Goal: Task Accomplishment & Management: Manage account settings

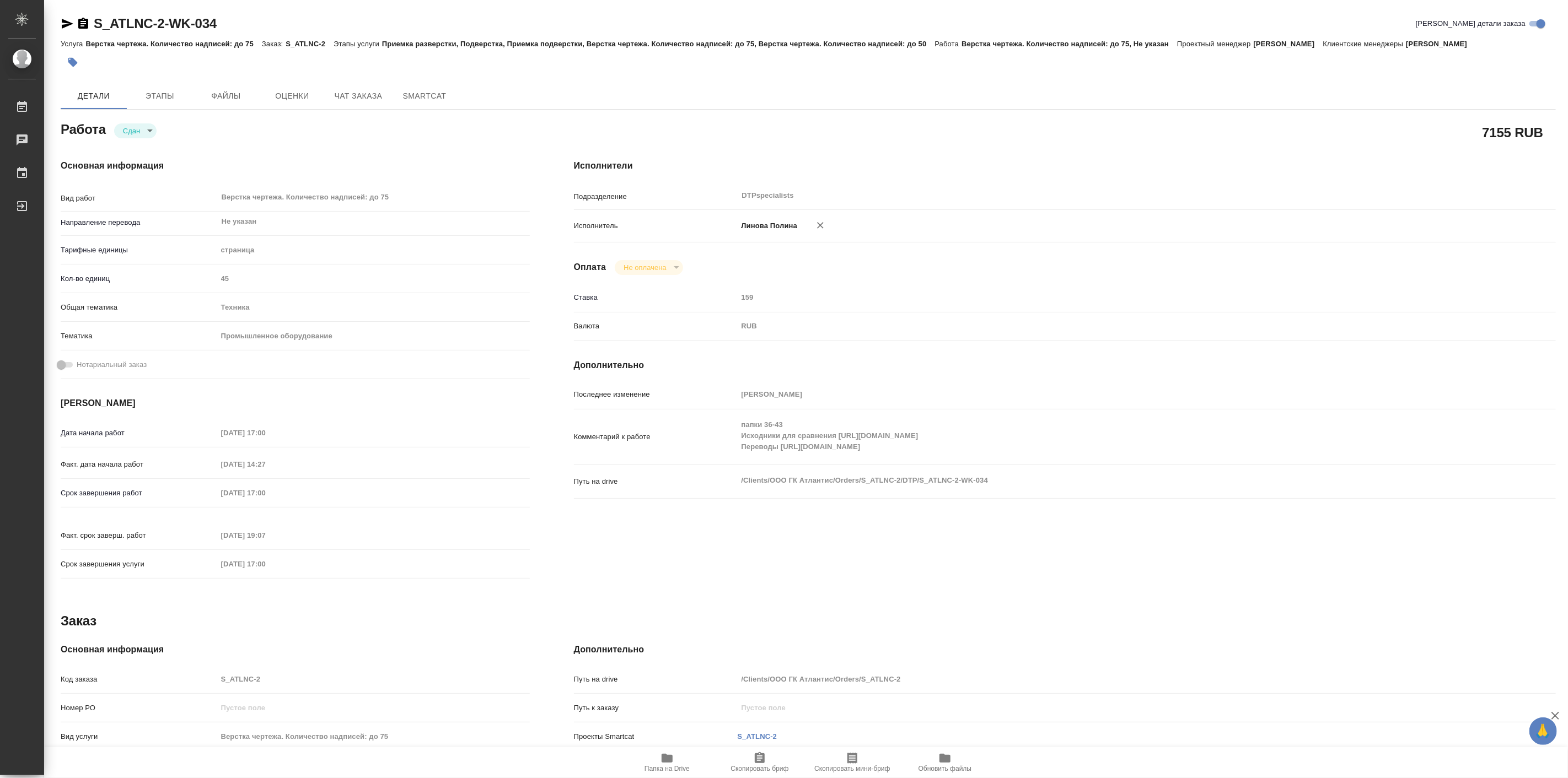
type textarea "x"
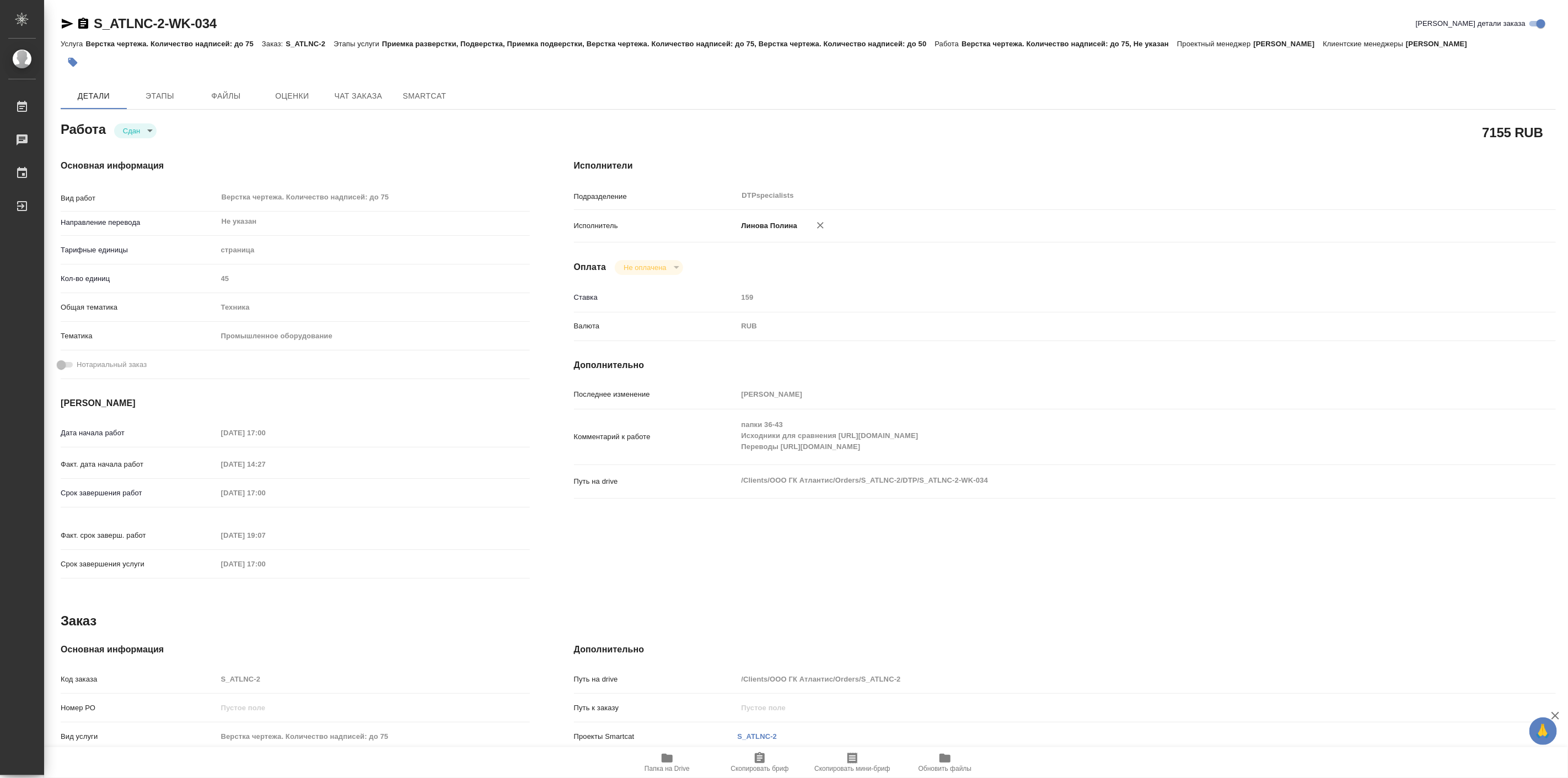
type textarea "x"
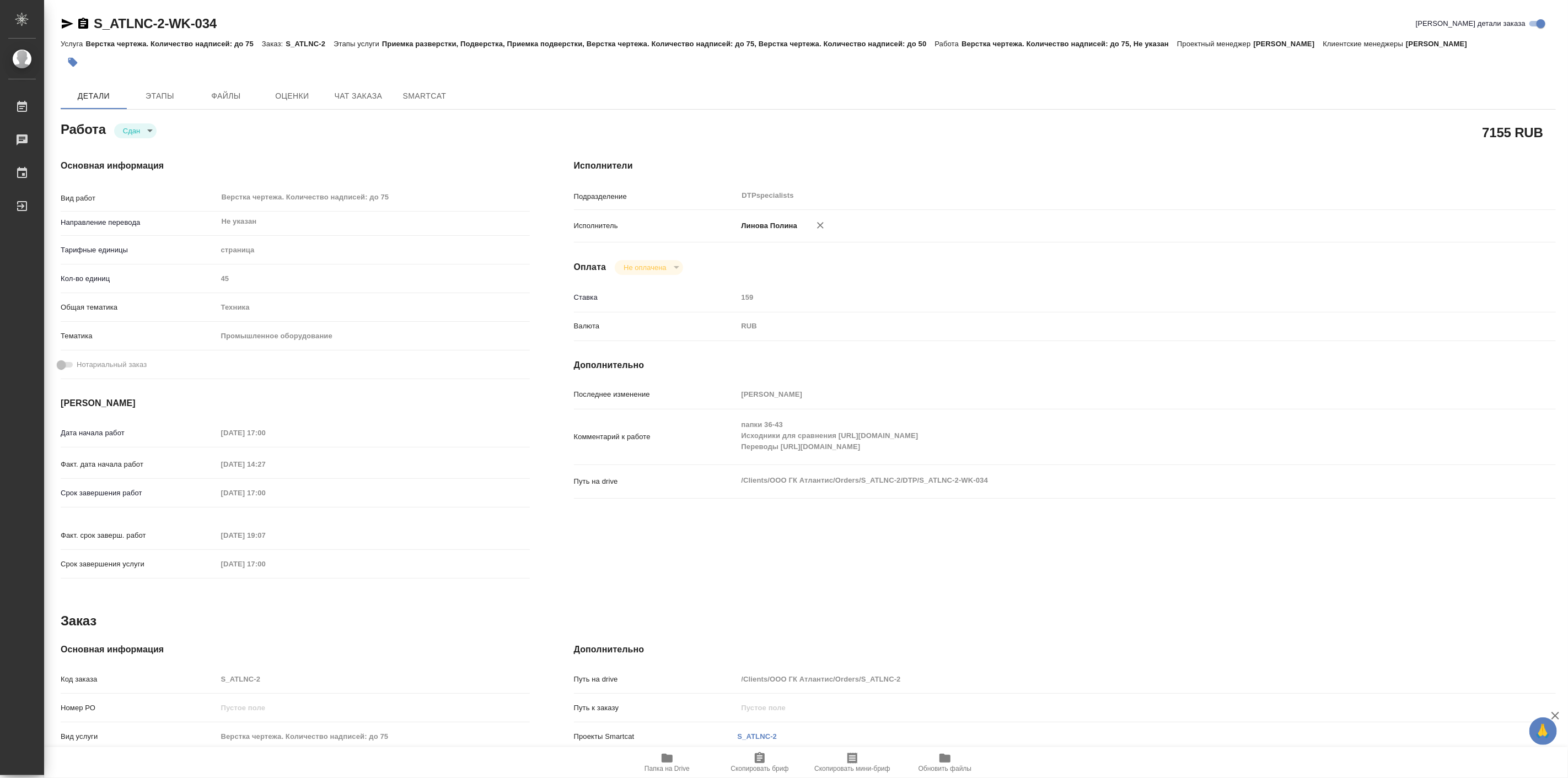
type textarea "x"
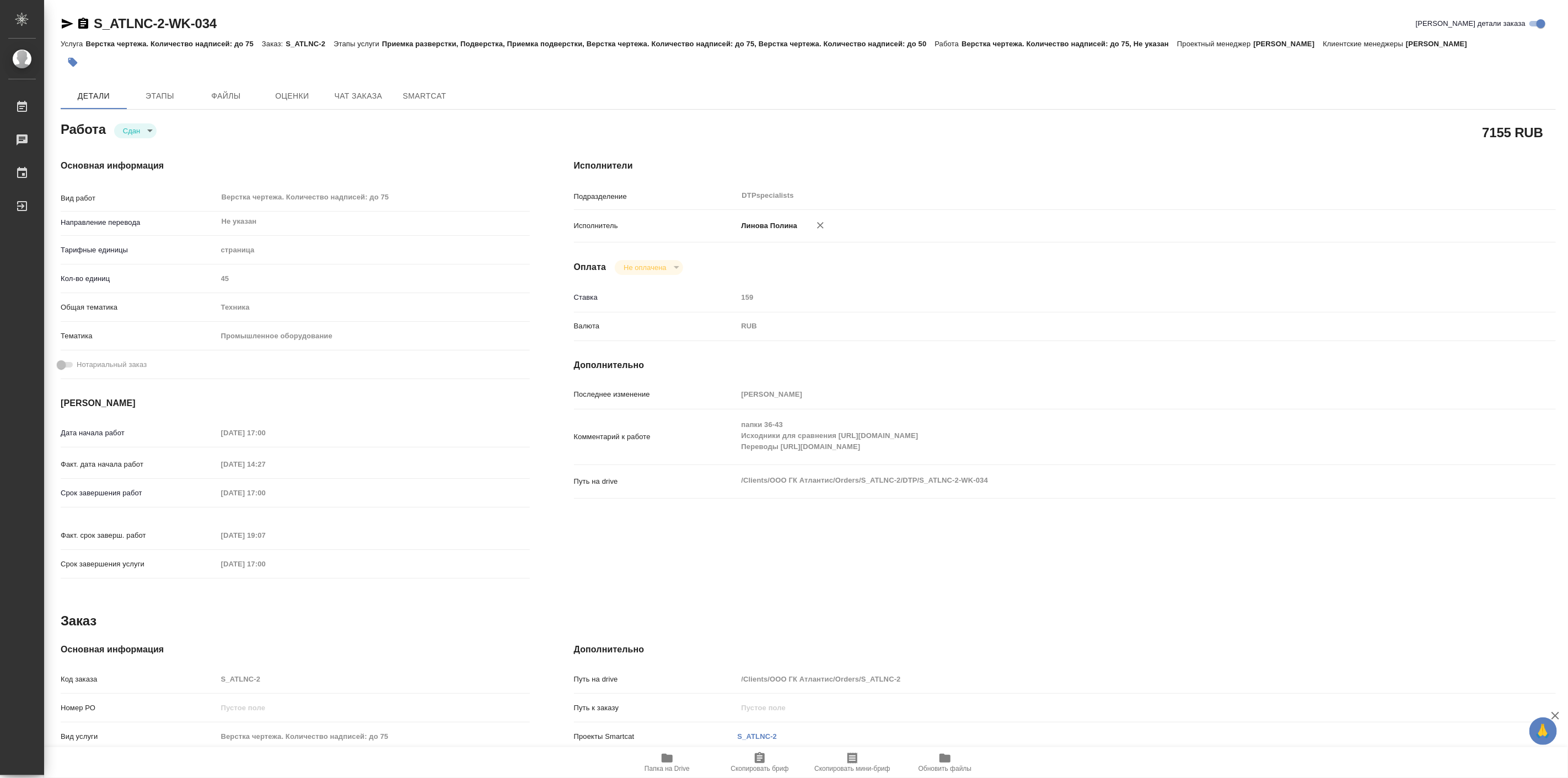
type textarea "x"
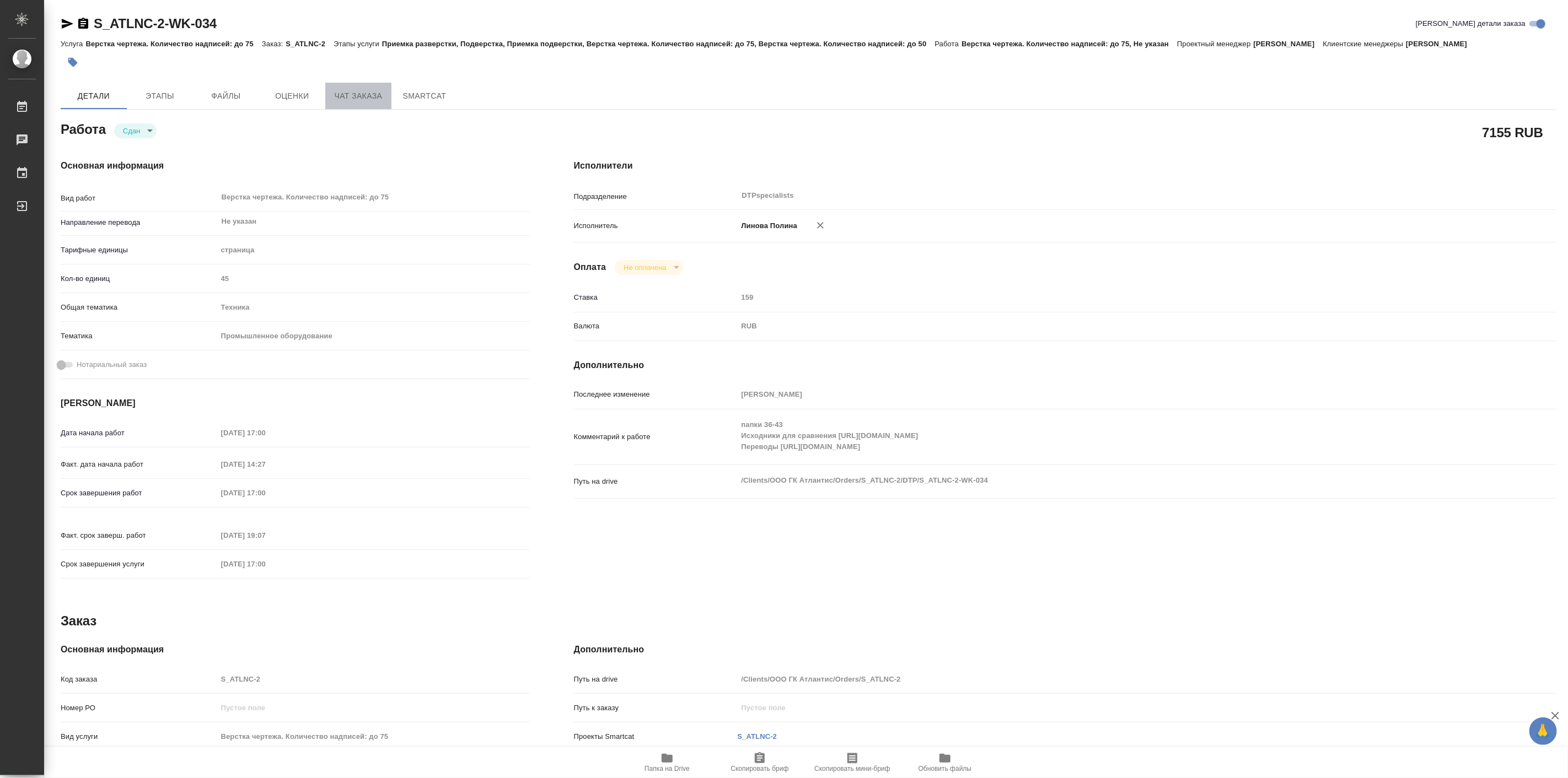
click at [348, 100] on span "Чат заказа" at bounding box center [358, 96] width 53 height 14
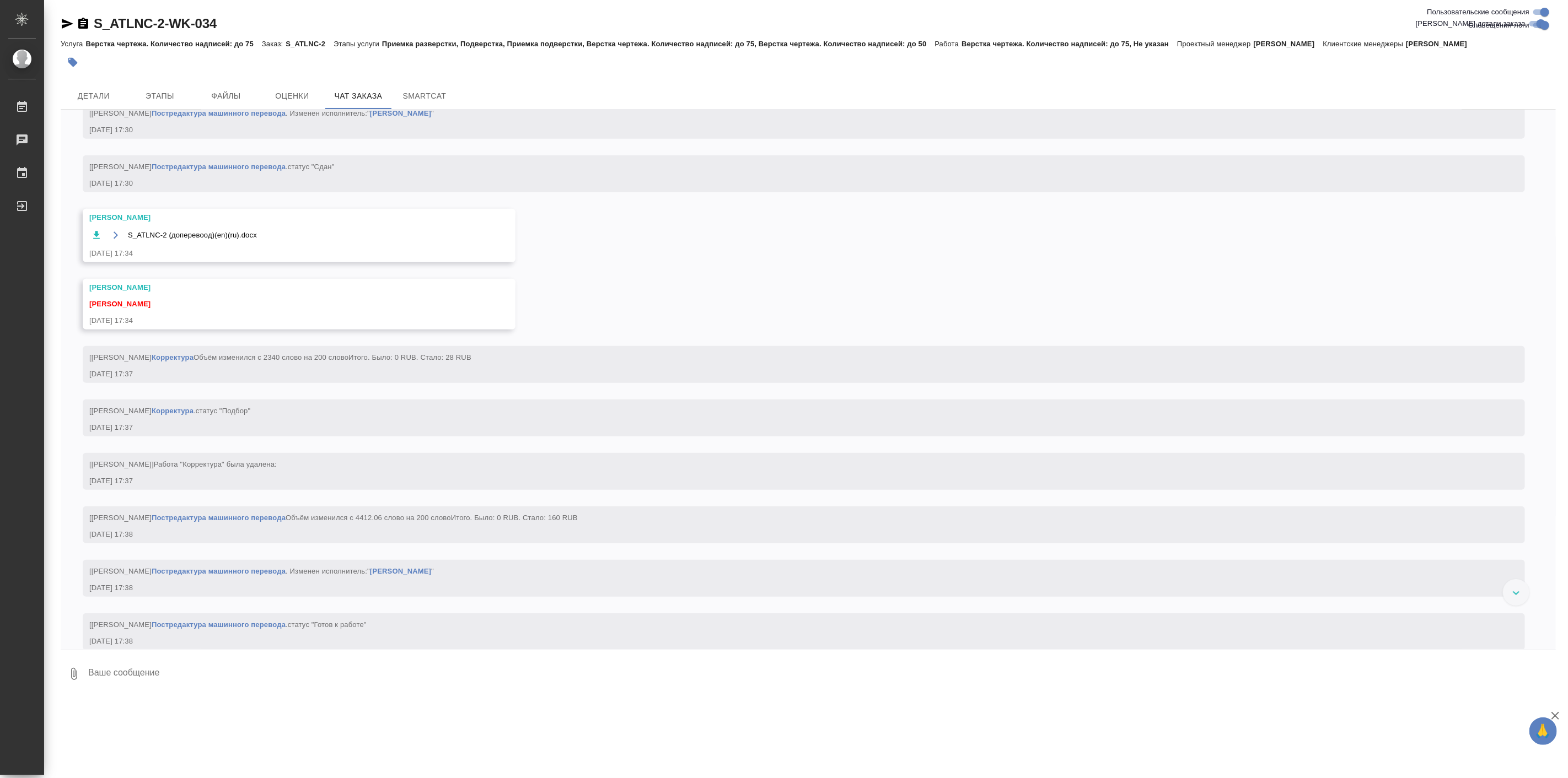
scroll to position [18006, 0]
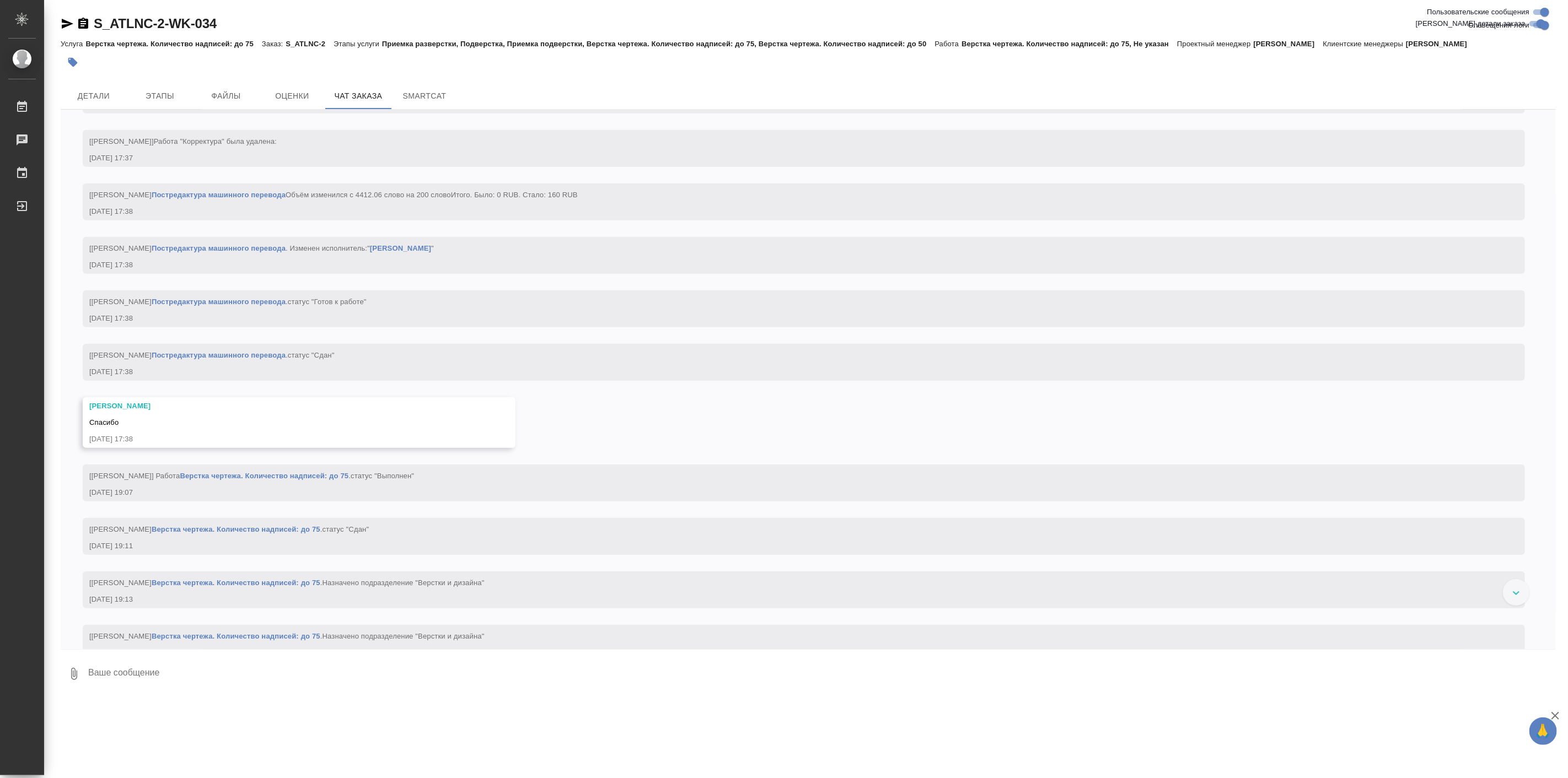
scroll to position [18415, 0]
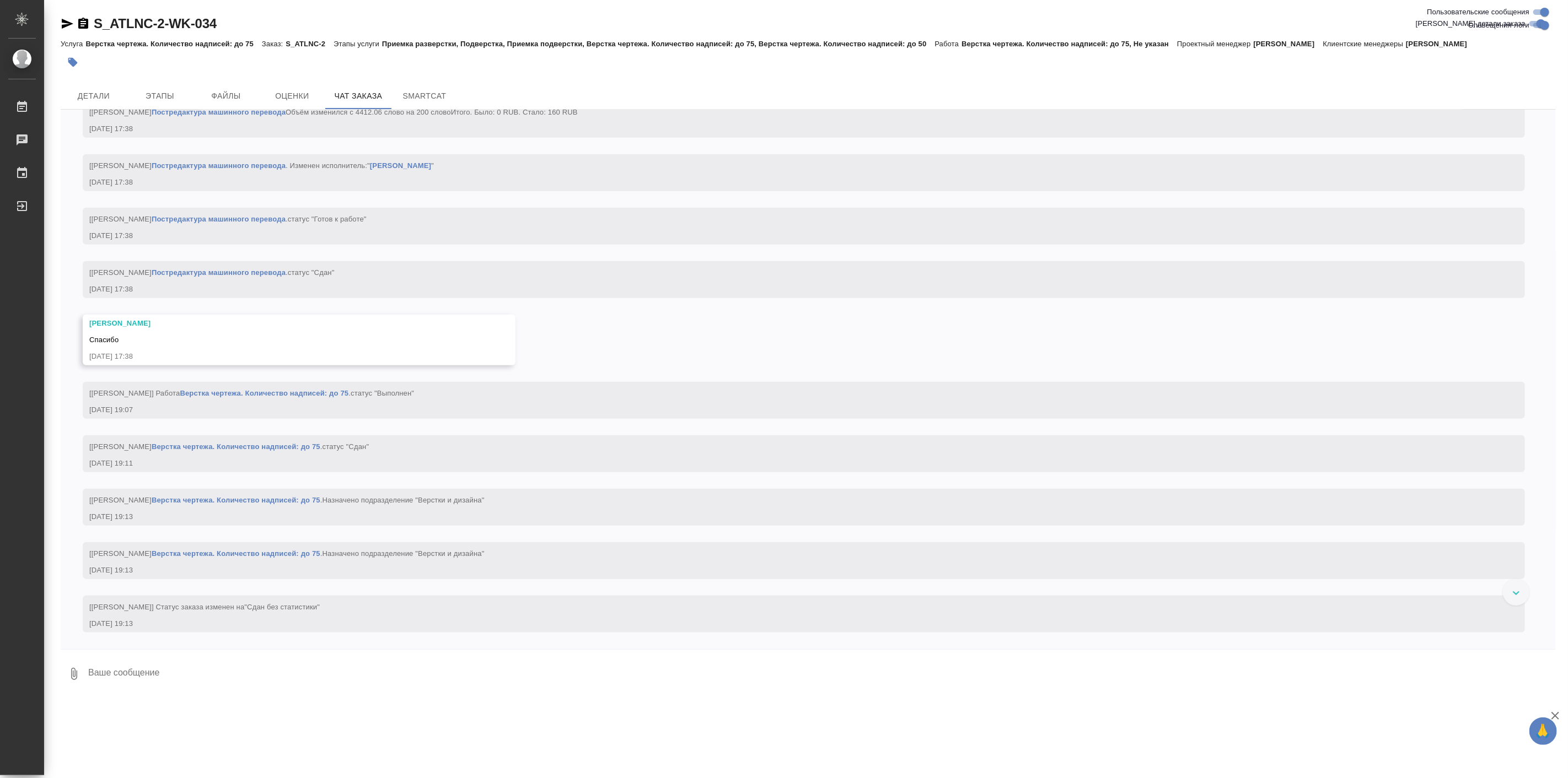
scroll to position [18619, 0]
click at [118, 87] on button "Детали" at bounding box center [94, 96] width 66 height 27
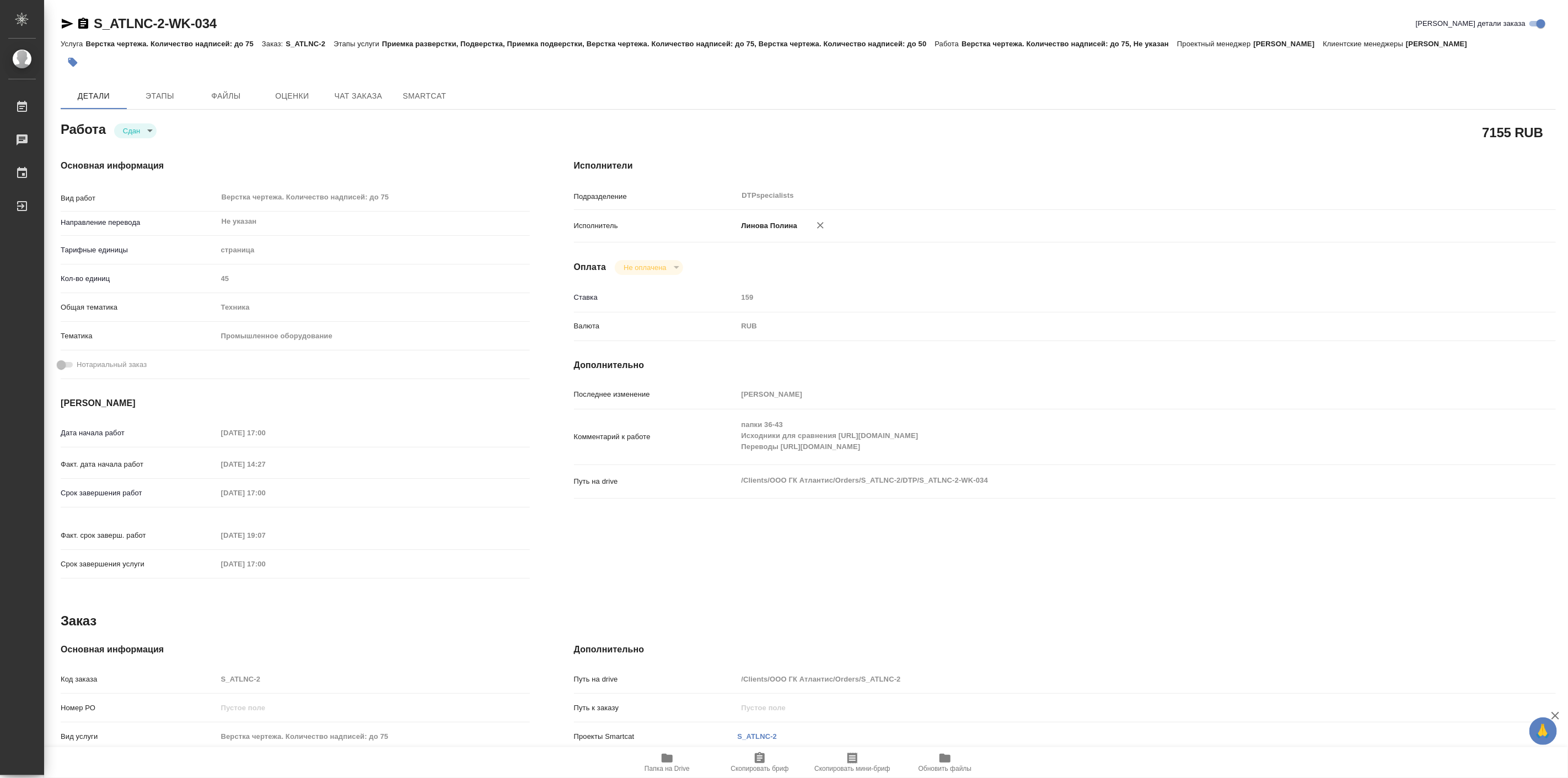
type textarea "x"
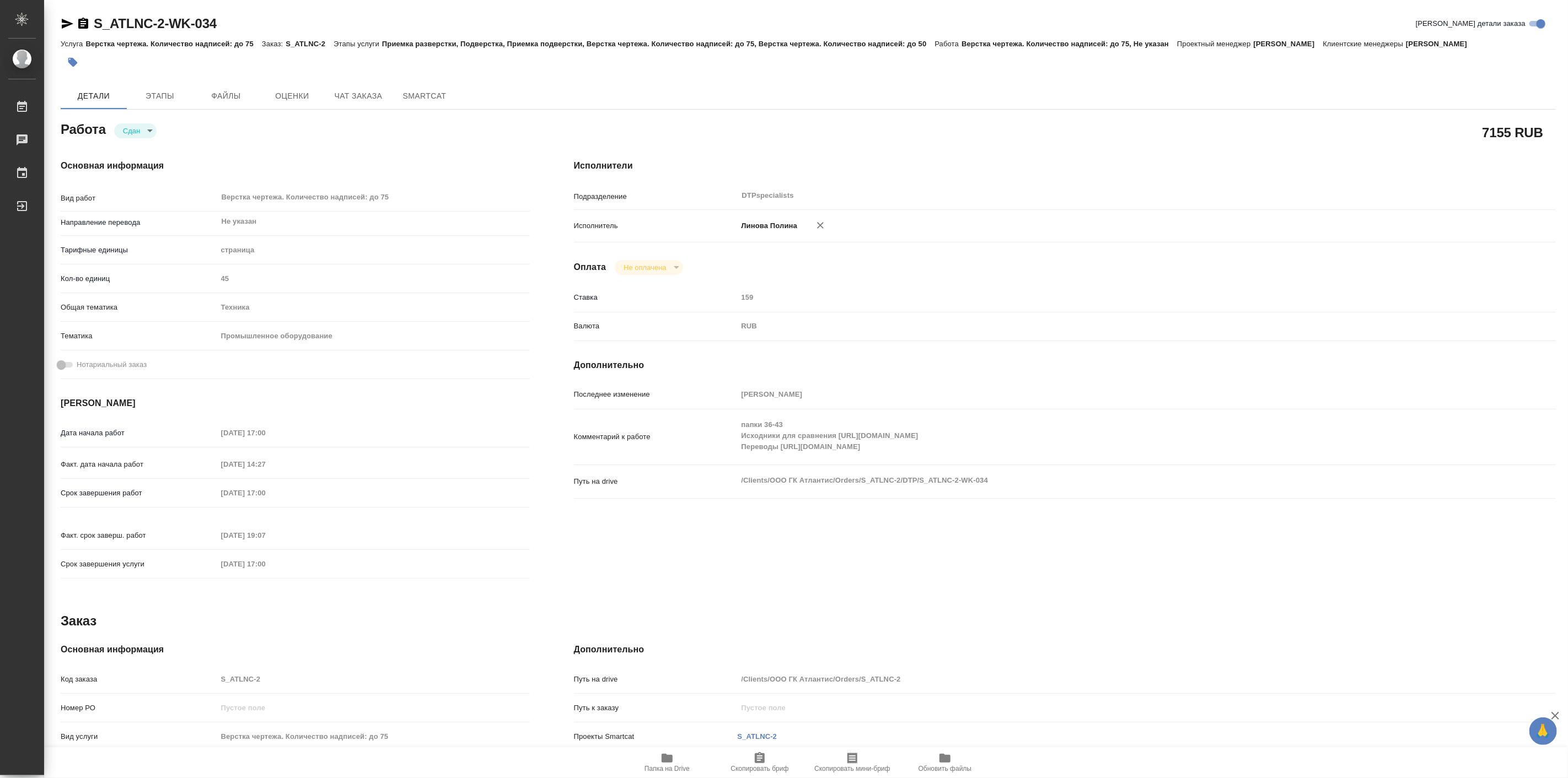
type textarea "x"
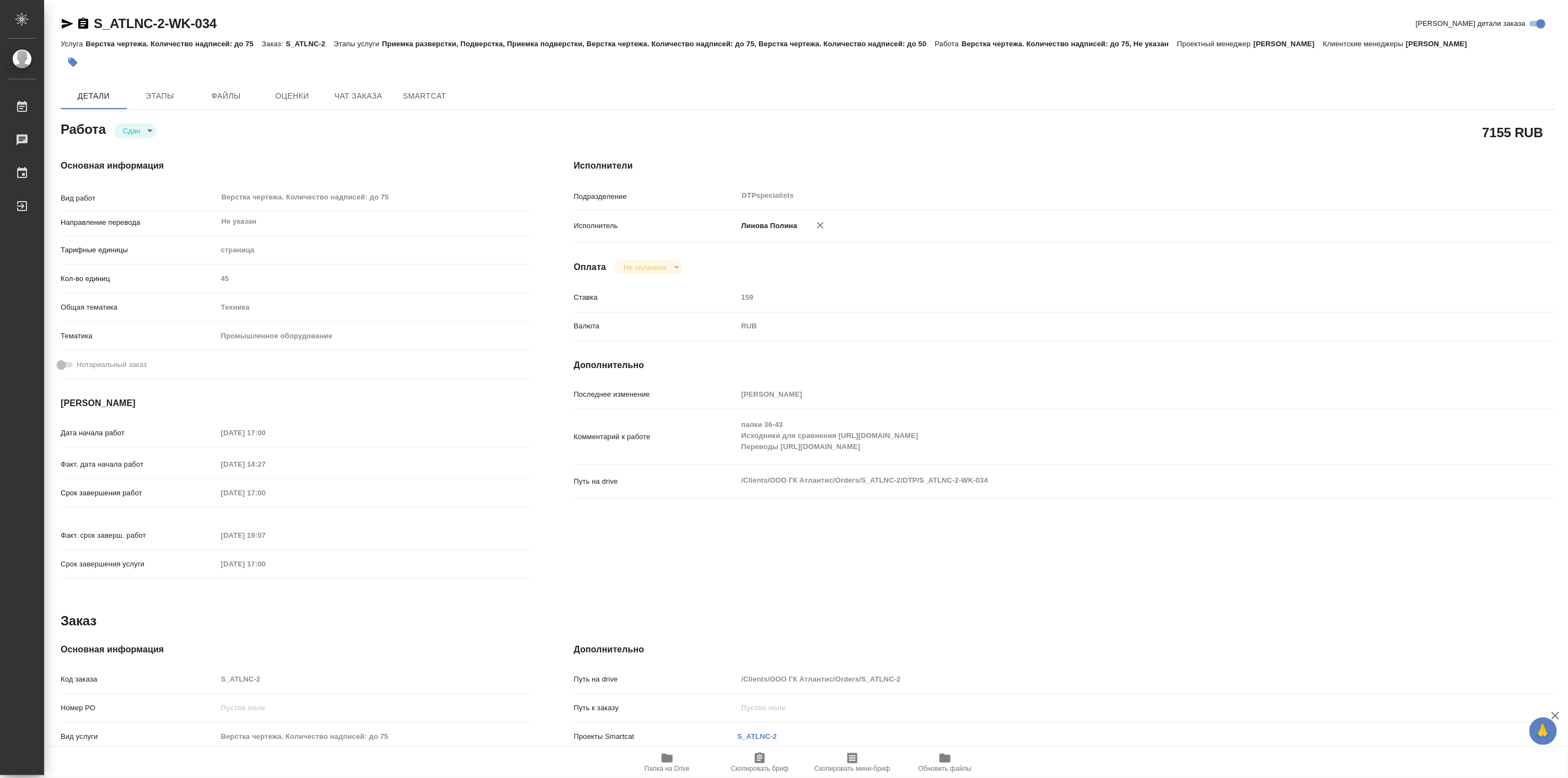
type textarea "x"
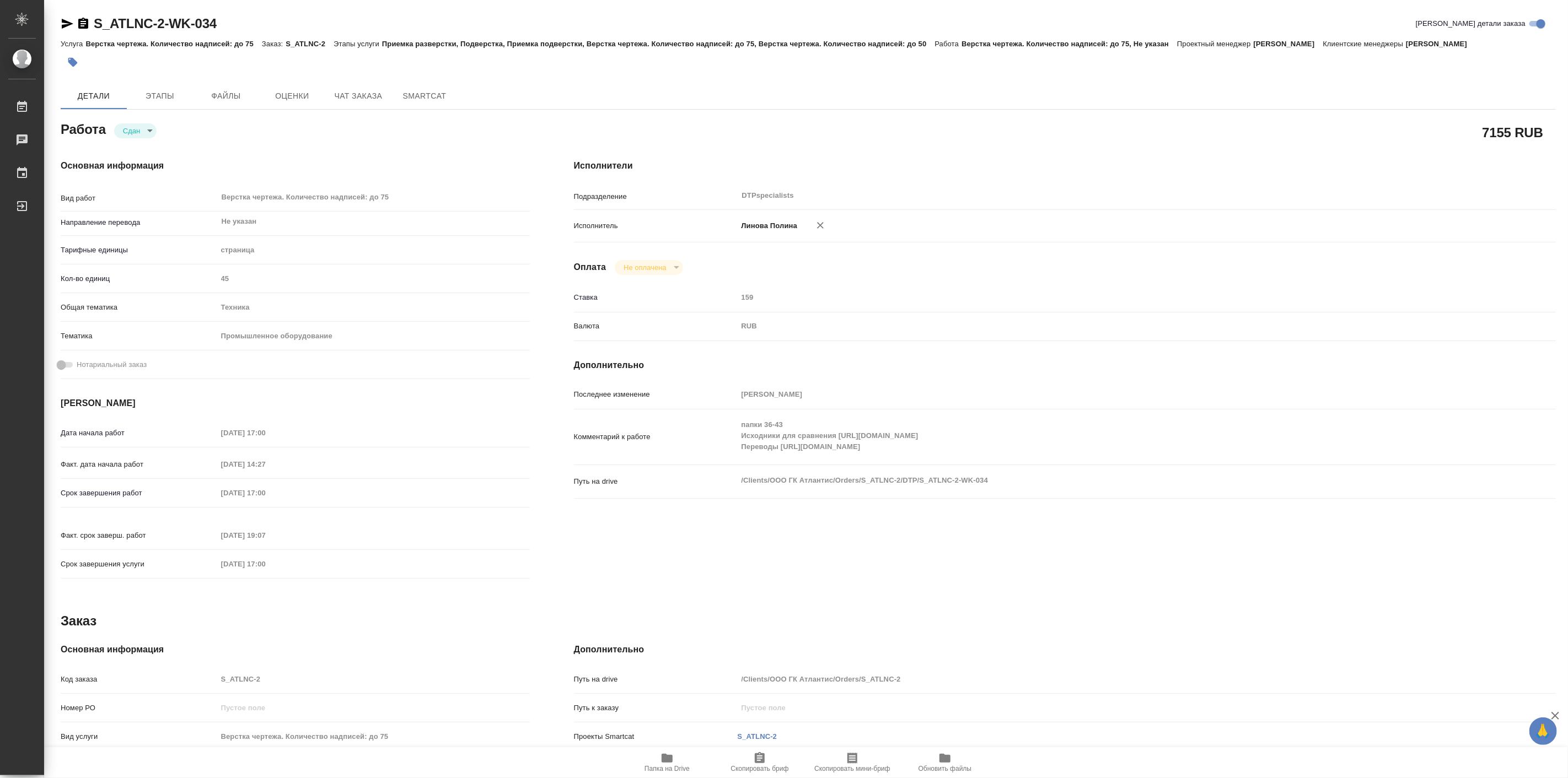
type textarea "x"
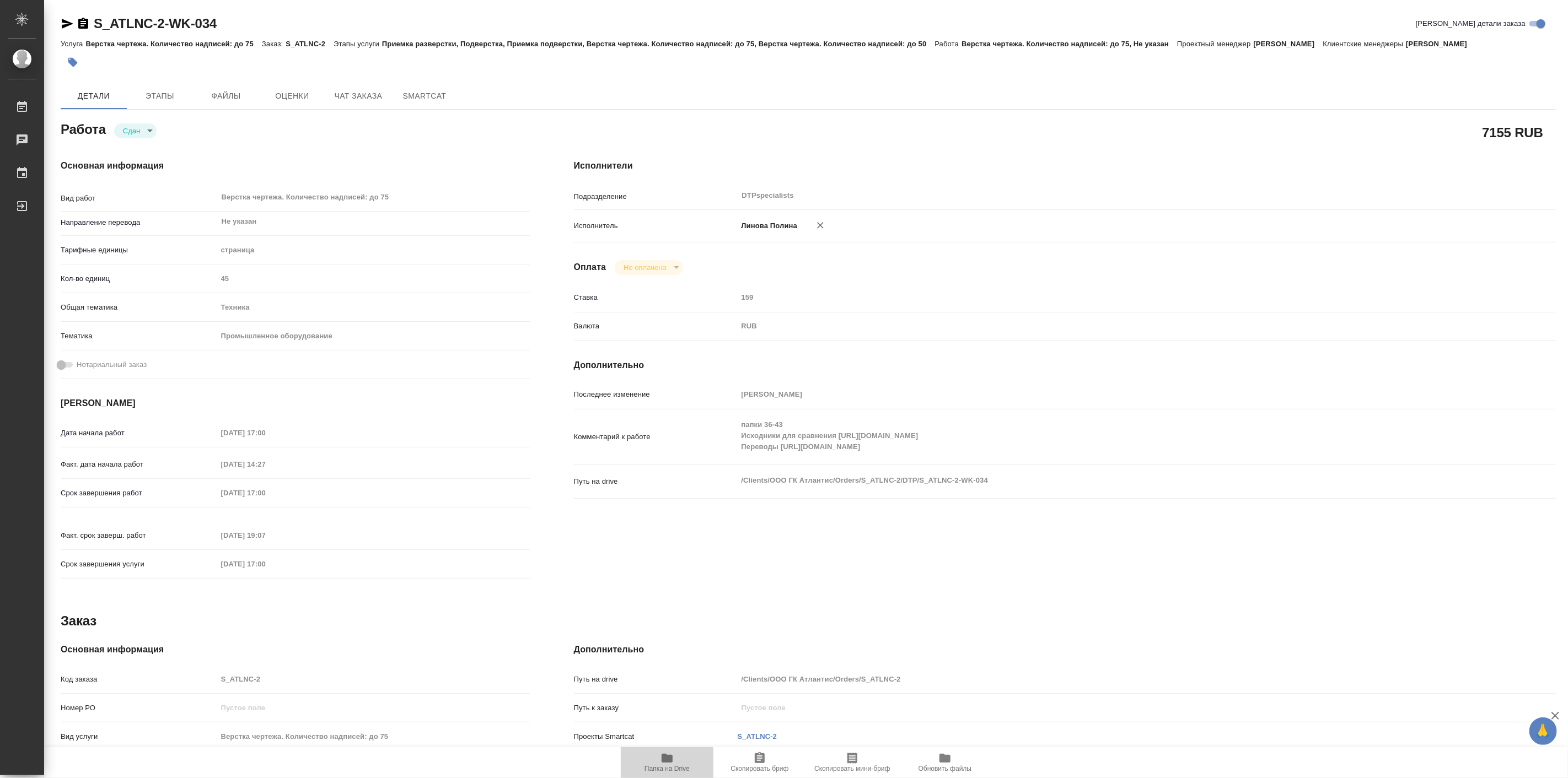
click at [670, 755] on icon "button" at bounding box center [667, 758] width 11 height 9
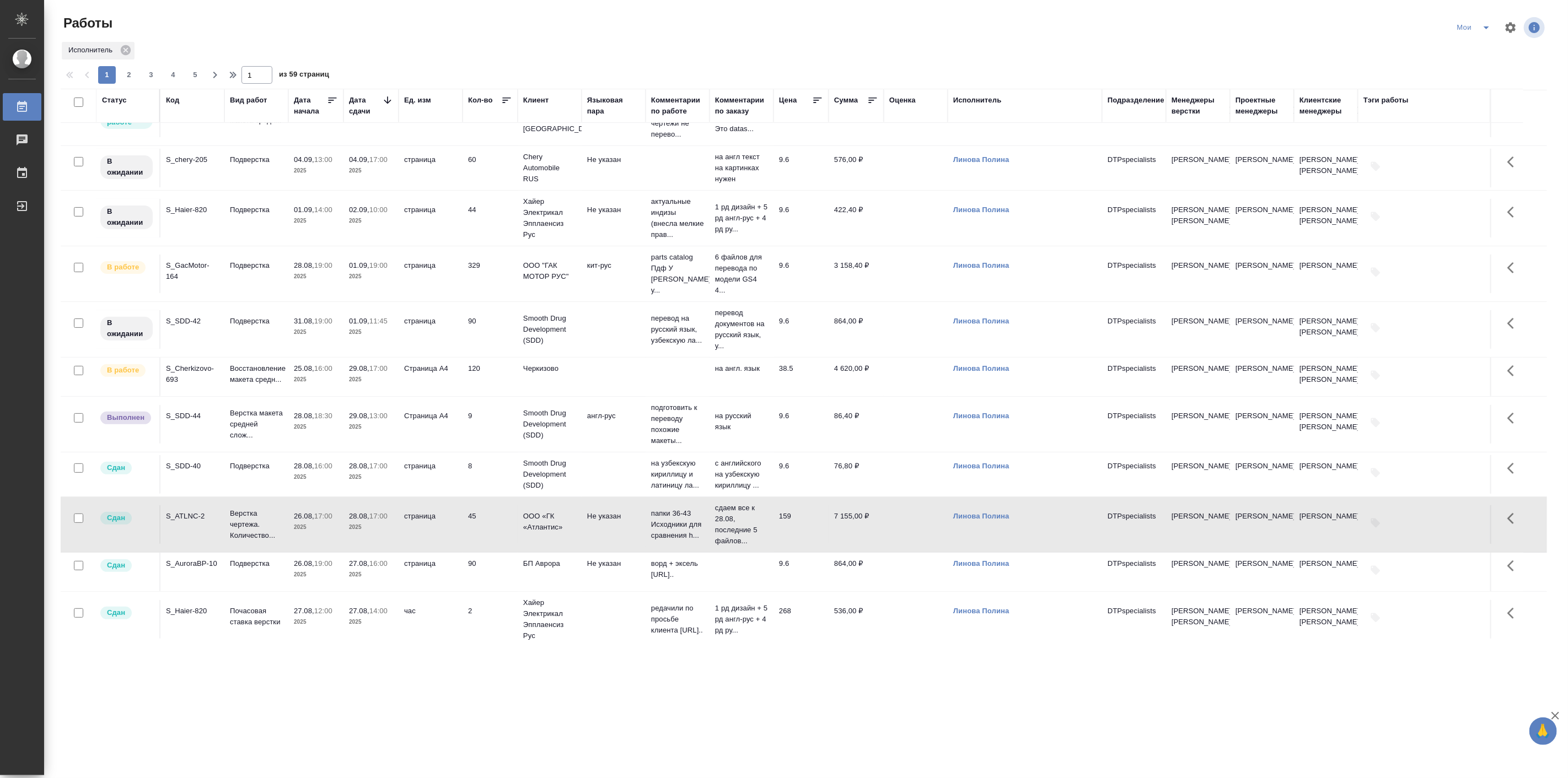
scroll to position [204, 0]
